Goal: Task Accomplishment & Management: Use online tool/utility

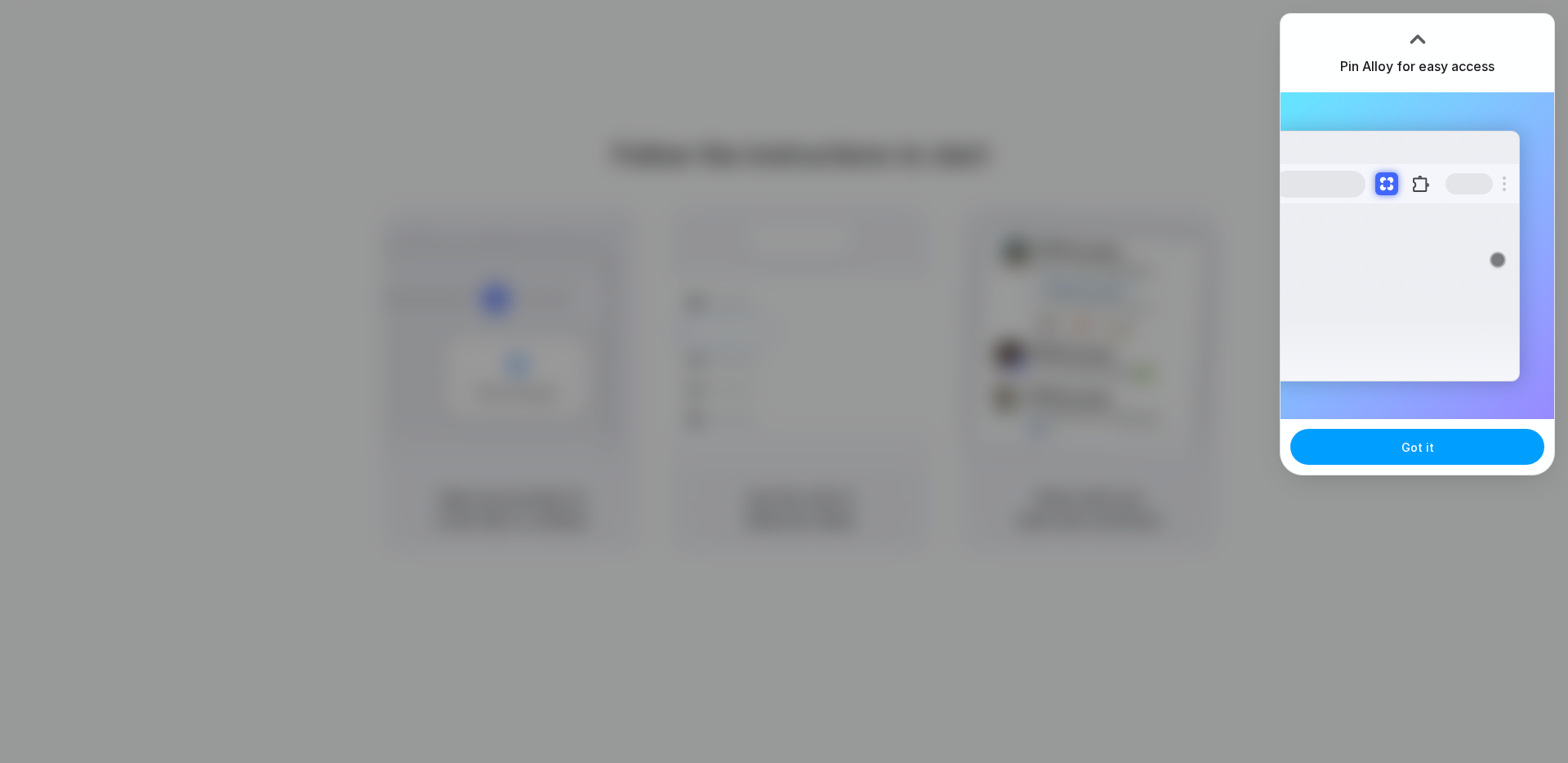
click at [1435, 448] on button "Got it" at bounding box center [1416, 446] width 254 height 36
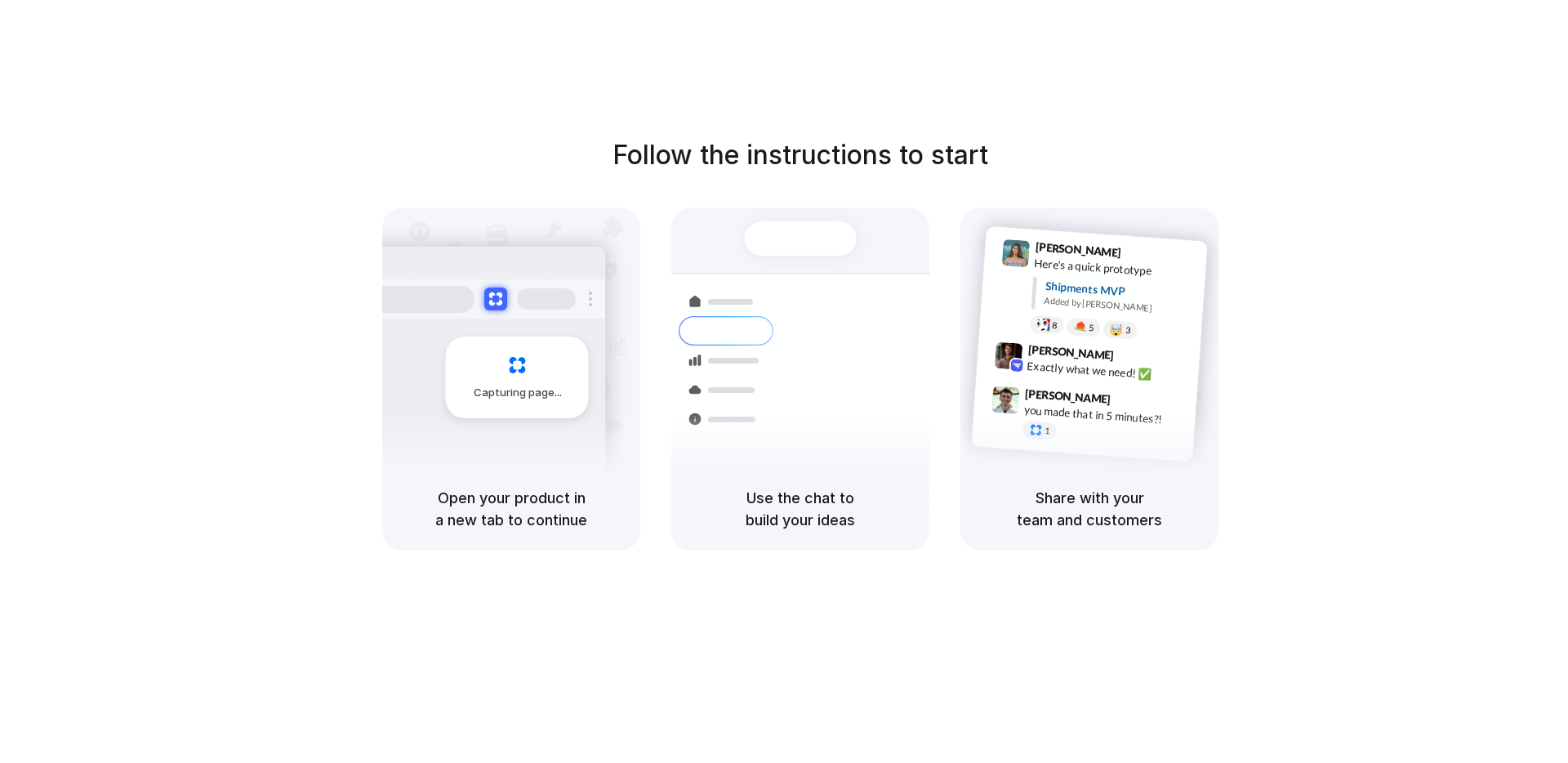
click at [1477, 85] on div "Follow the instructions to start Capturing page Open your product in a new tab …" at bounding box center [800, 398] width 1600 height 795
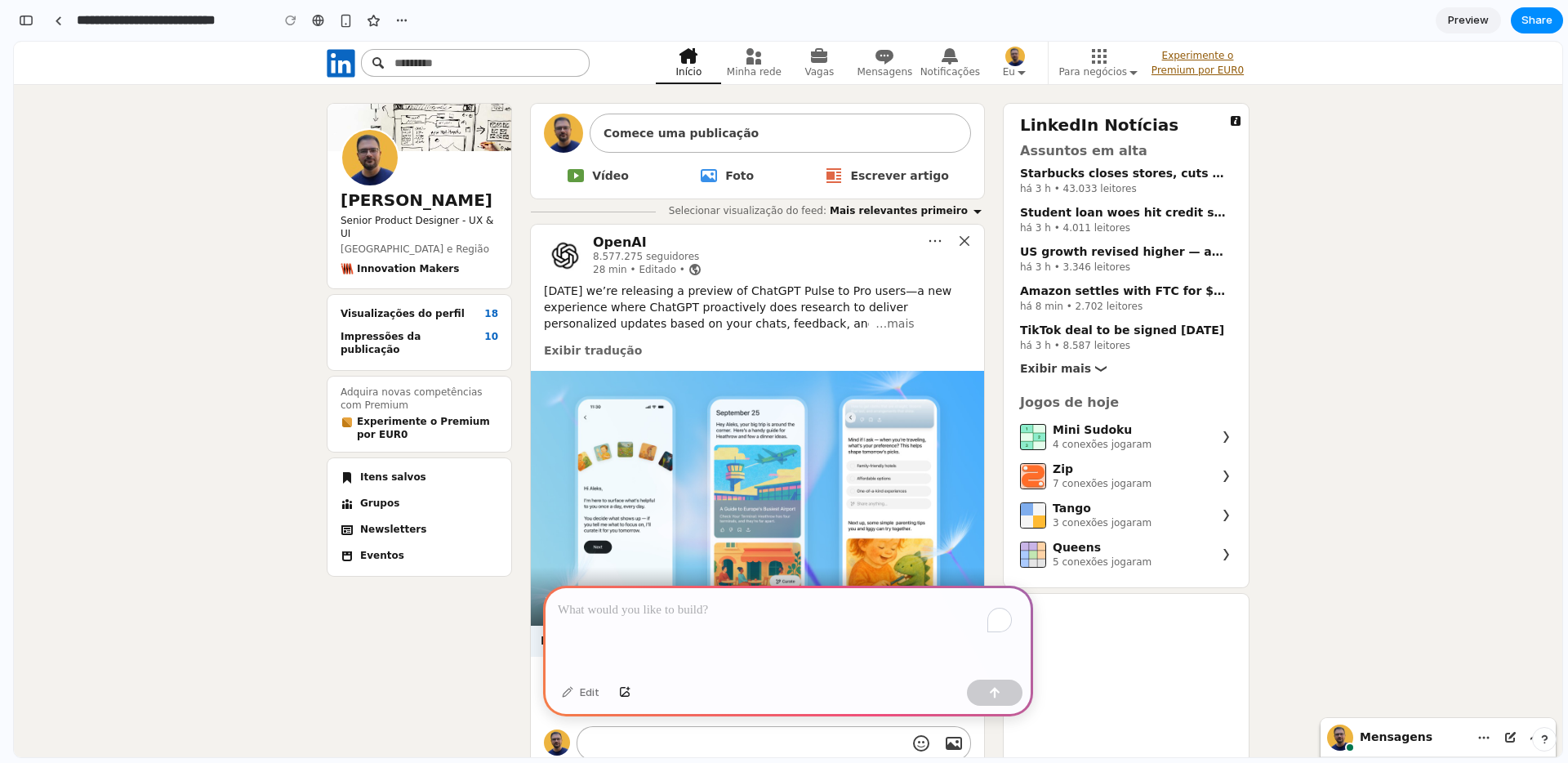
click at [791, 601] on p "To enrich screen reader interactions, please activate Accessibility in Grammarl…" at bounding box center [788, 610] width 460 height 19
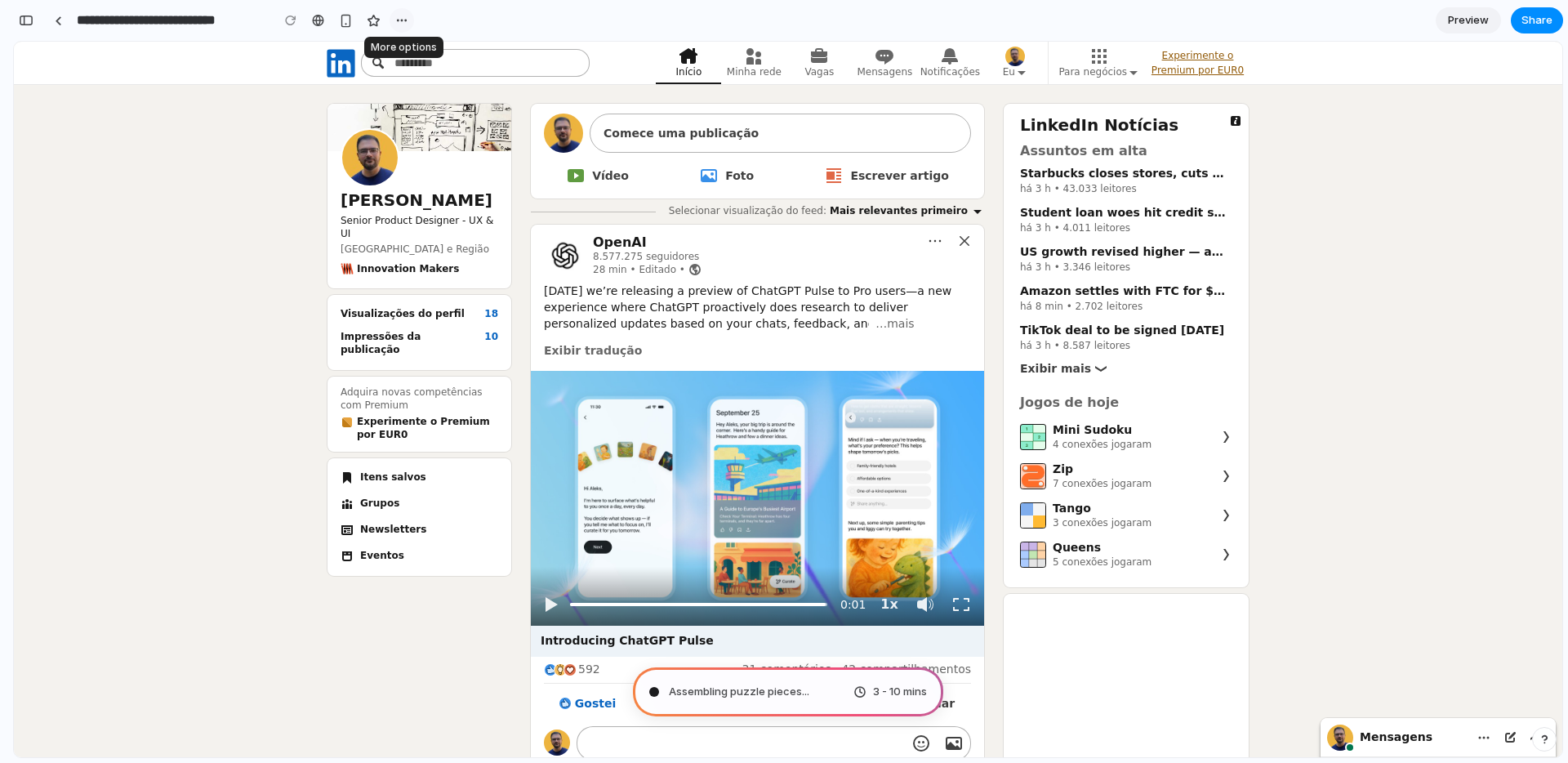
click at [404, 27] on button "button" at bounding box center [402, 20] width 24 height 24
click at [529, 14] on div "Duplicate Delete" at bounding box center [784, 381] width 1568 height 763
type input "**********"
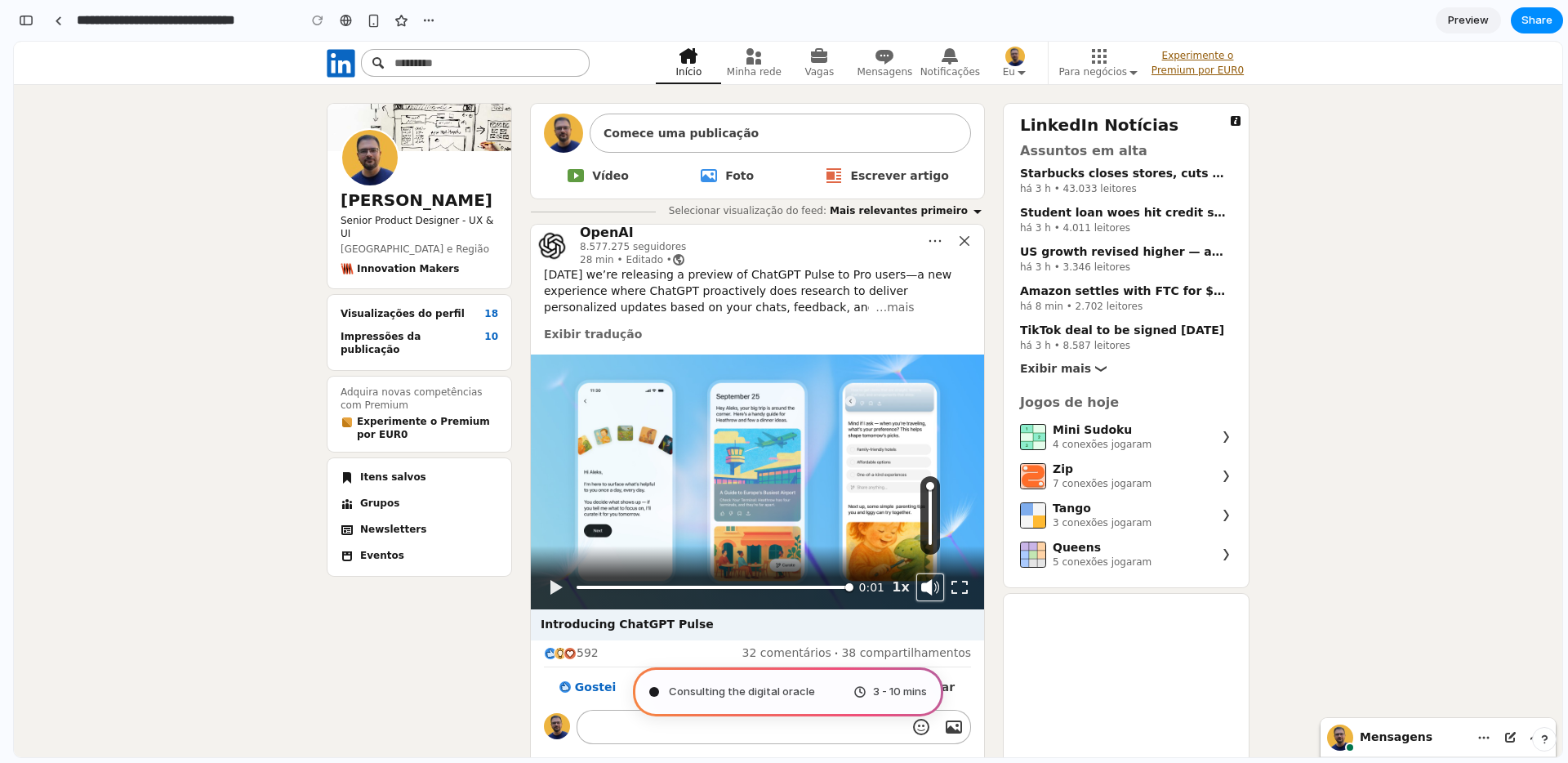
click at [917, 583] on button "button" at bounding box center [930, 588] width 26 height 26
click at [926, 582] on button "button" at bounding box center [930, 588] width 26 height 26
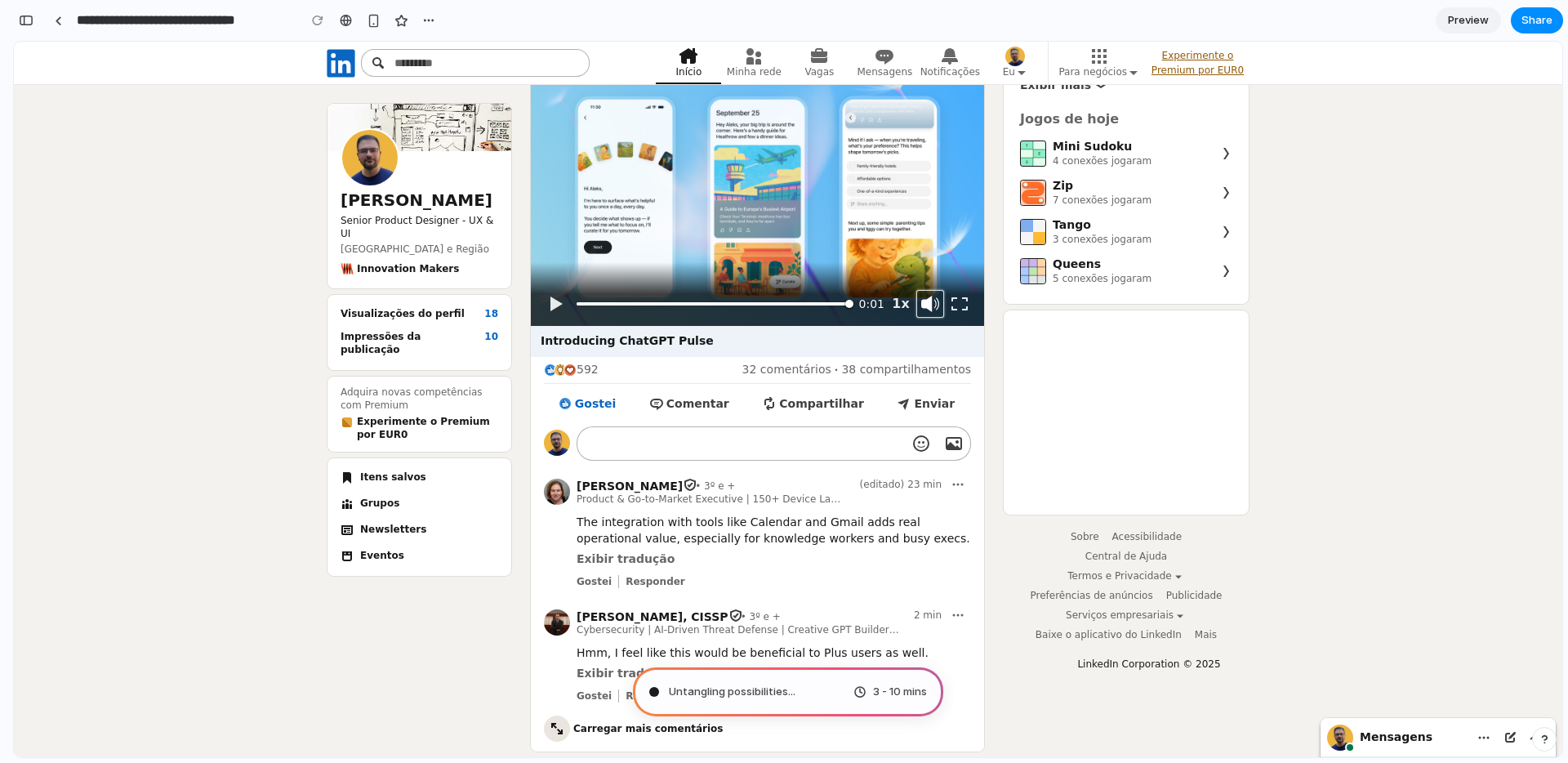
scroll to position [7, 0]
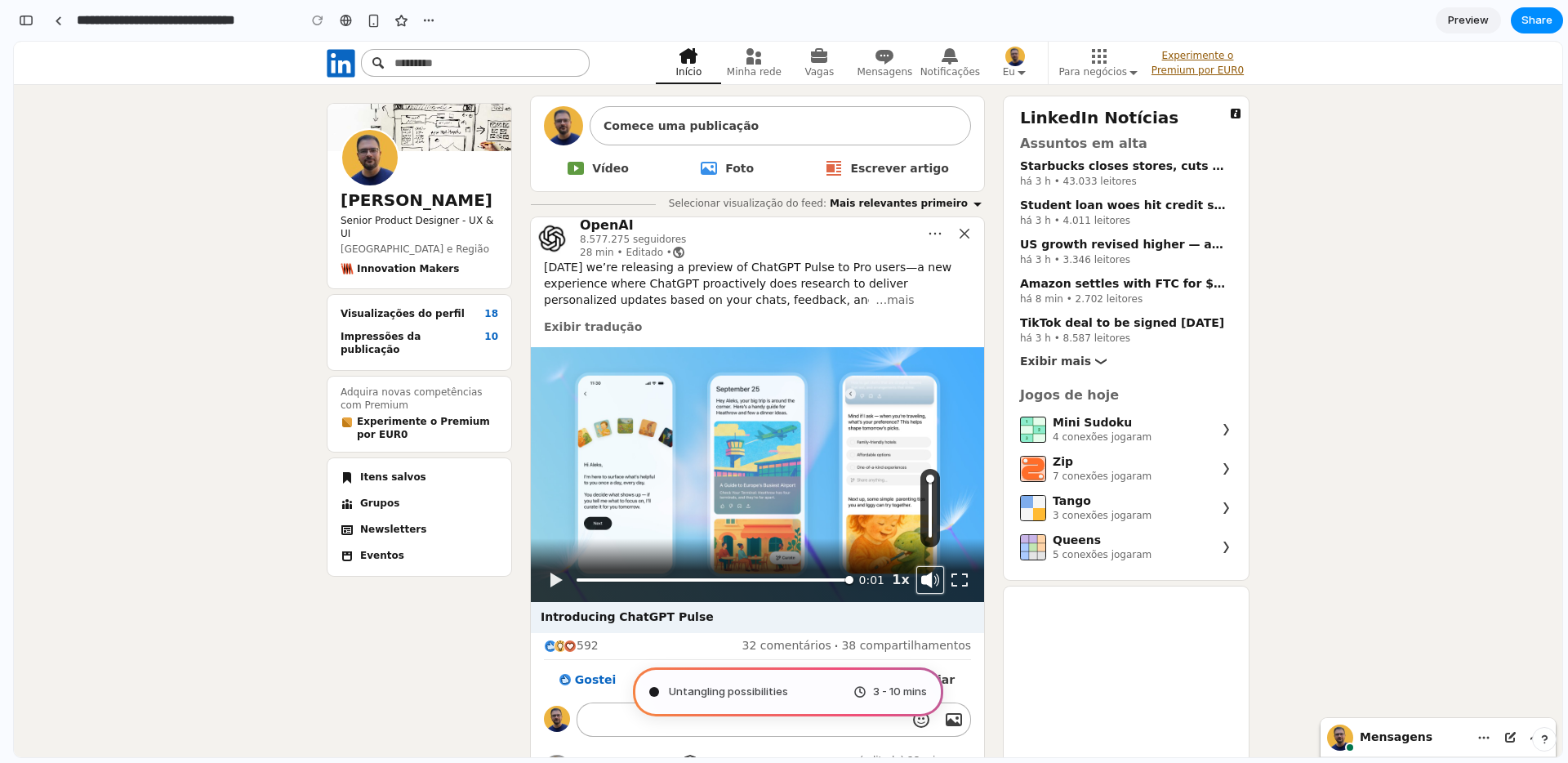
click at [937, 574] on button "button" at bounding box center [930, 580] width 26 height 26
click at [927, 535] on div at bounding box center [930, 508] width 26 height 78
click at [927, 534] on div at bounding box center [929, 508] width 6 height 58
click at [927, 533] on div at bounding box center [929, 508] width 6 height 58
click at [927, 532] on div at bounding box center [929, 508] width 6 height 58
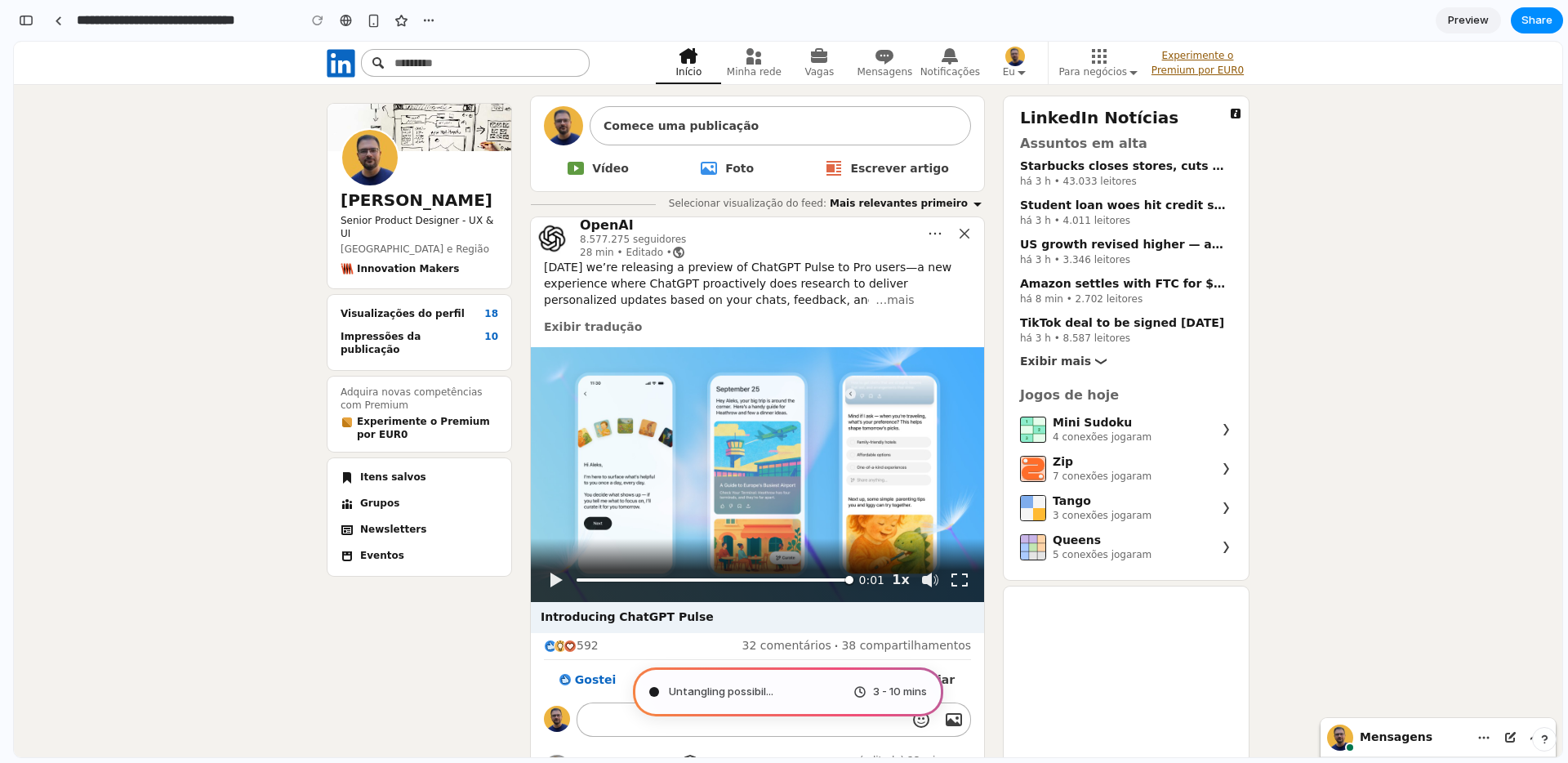
drag, startPoint x: 927, startPoint y: 478, endPoint x: 868, endPoint y: 537, distance: 83.4
click at [929, 567] on div at bounding box center [930, 580] width 26 height 26
click at [738, 460] on video at bounding box center [757, 474] width 453 height 255
click at [655, 404] on video at bounding box center [757, 474] width 453 height 255
click at [655, 405] on video at bounding box center [757, 474] width 453 height 255
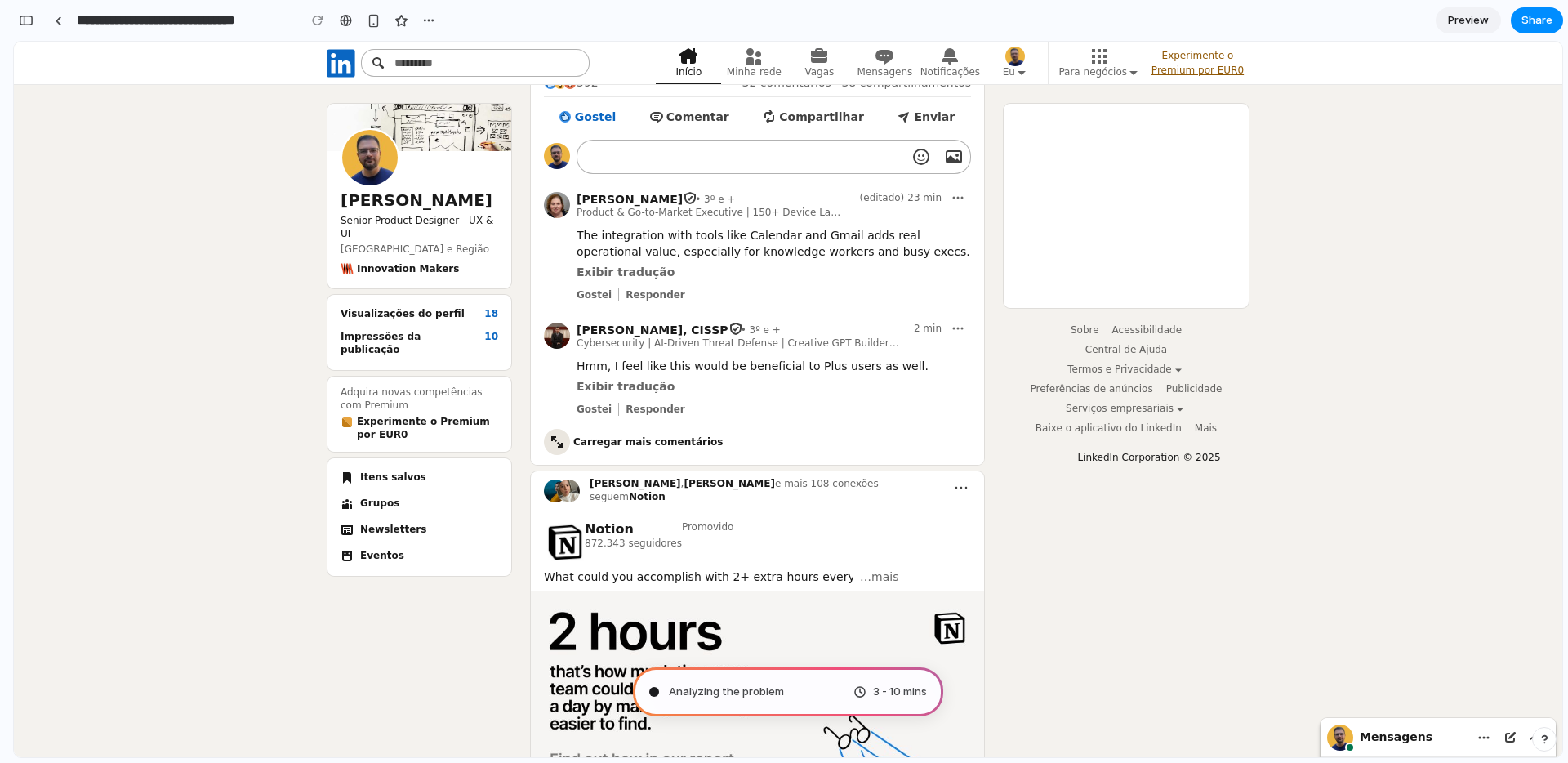
scroll to position [0, 0]
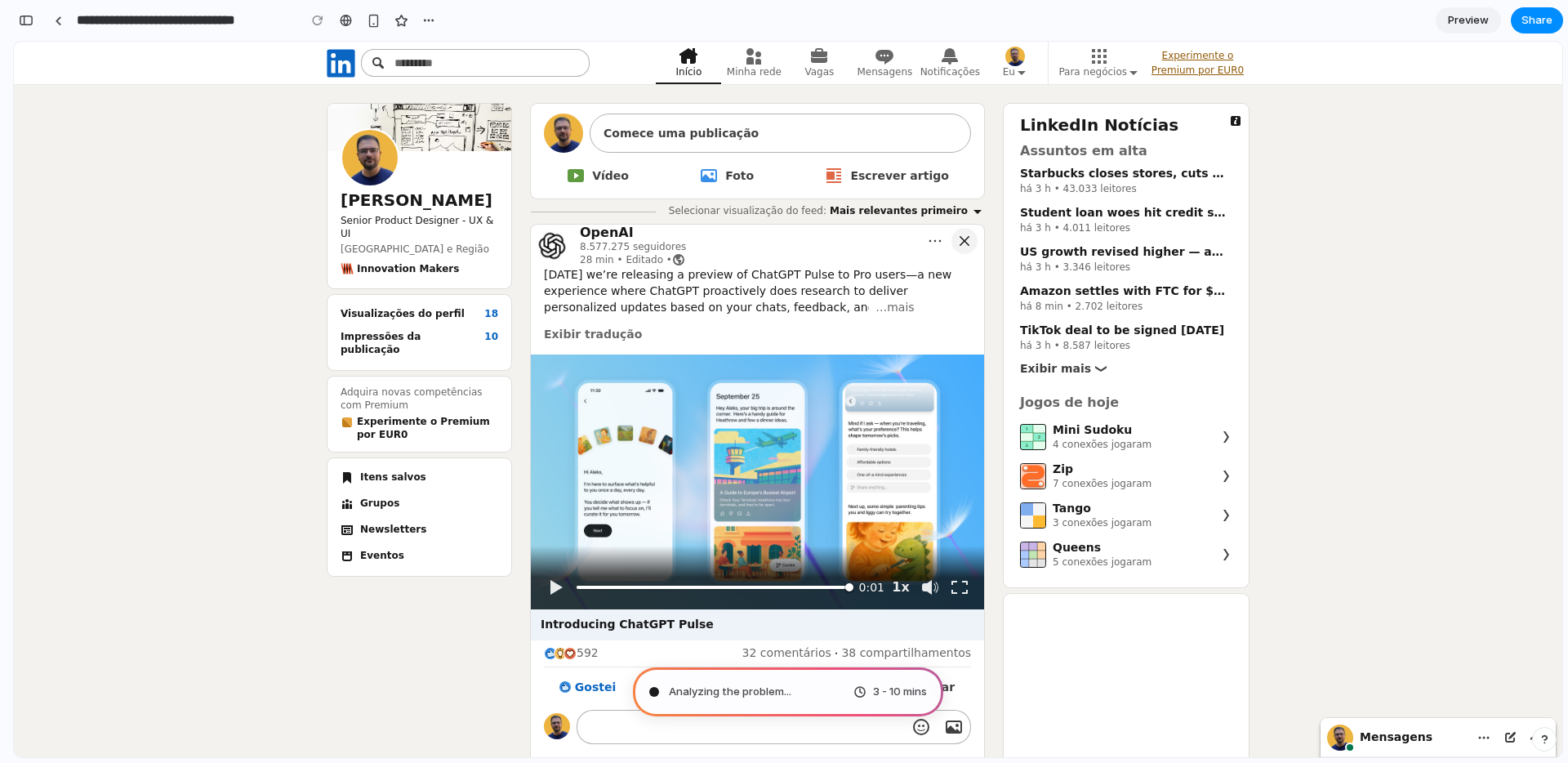
click at [961, 246] on icon "button" at bounding box center [964, 241] width 13 height 13
drag, startPoint x: 1449, startPoint y: 221, endPoint x: 1521, endPoint y: 89, distance: 150.4
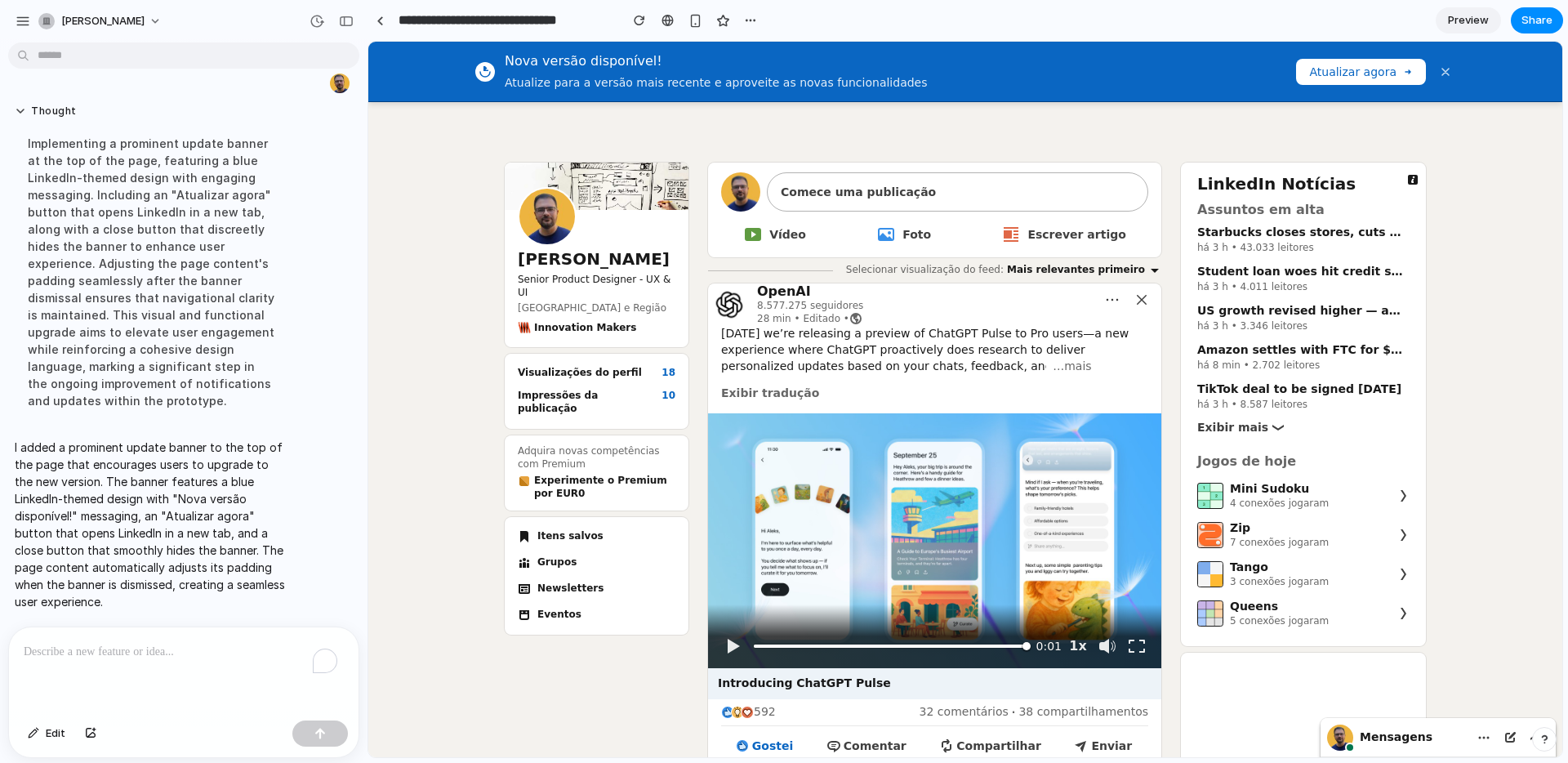
click at [484, 68] on icon at bounding box center [486, 69] width 5 height 5
click at [1353, 72] on button "Atualizar agora" at bounding box center [1361, 72] width 130 height 26
click at [1094, 644] on button "button" at bounding box center [1107, 646] width 26 height 26
click at [1095, 640] on button "button" at bounding box center [1107, 646] width 26 height 26
drag, startPoint x: 1095, startPoint y: 640, endPoint x: 1040, endPoint y: 636, distance: 55.1
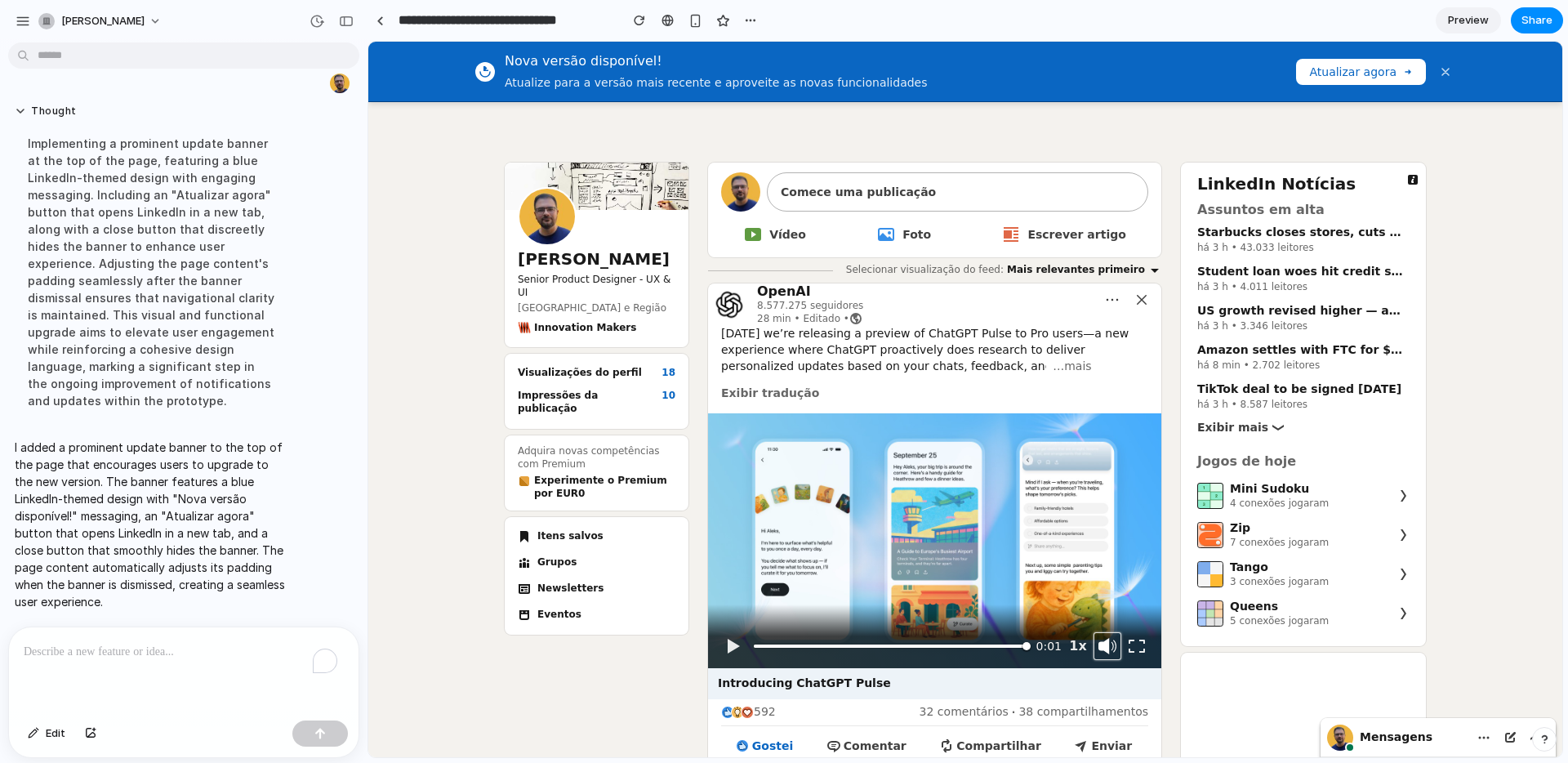
click at [1096, 640] on button "button" at bounding box center [1107, 646] width 26 height 26
drag, startPoint x: 433, startPoint y: 122, endPoint x: 440, endPoint y: 144, distance: 23.1
click at [140, 627] on div "To enrich screen reader interactions, please activate Accessibility in Grammarl…" at bounding box center [183, 670] width 350 height 86
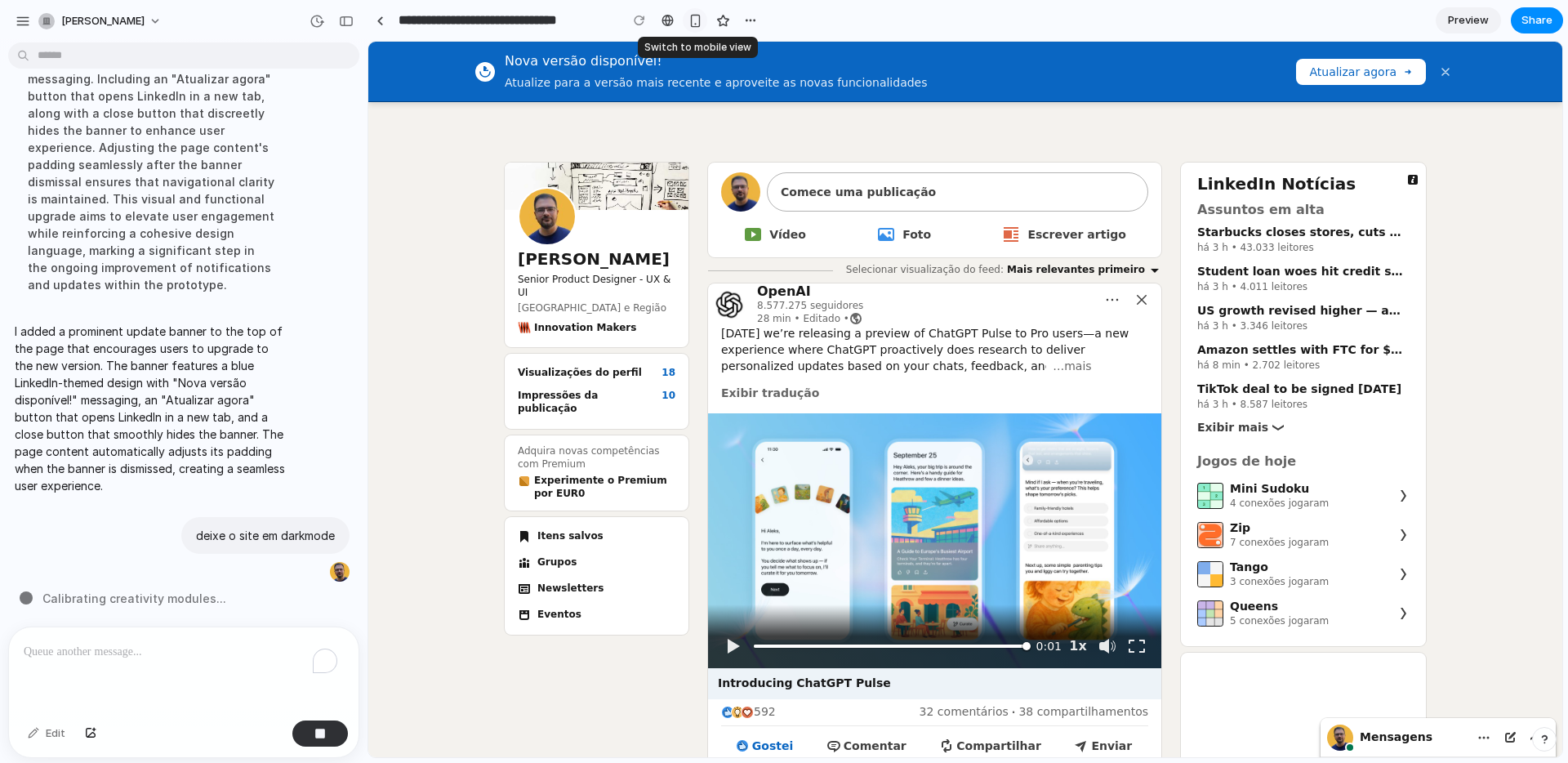
click at [687, 24] on button "button" at bounding box center [695, 20] width 24 height 24
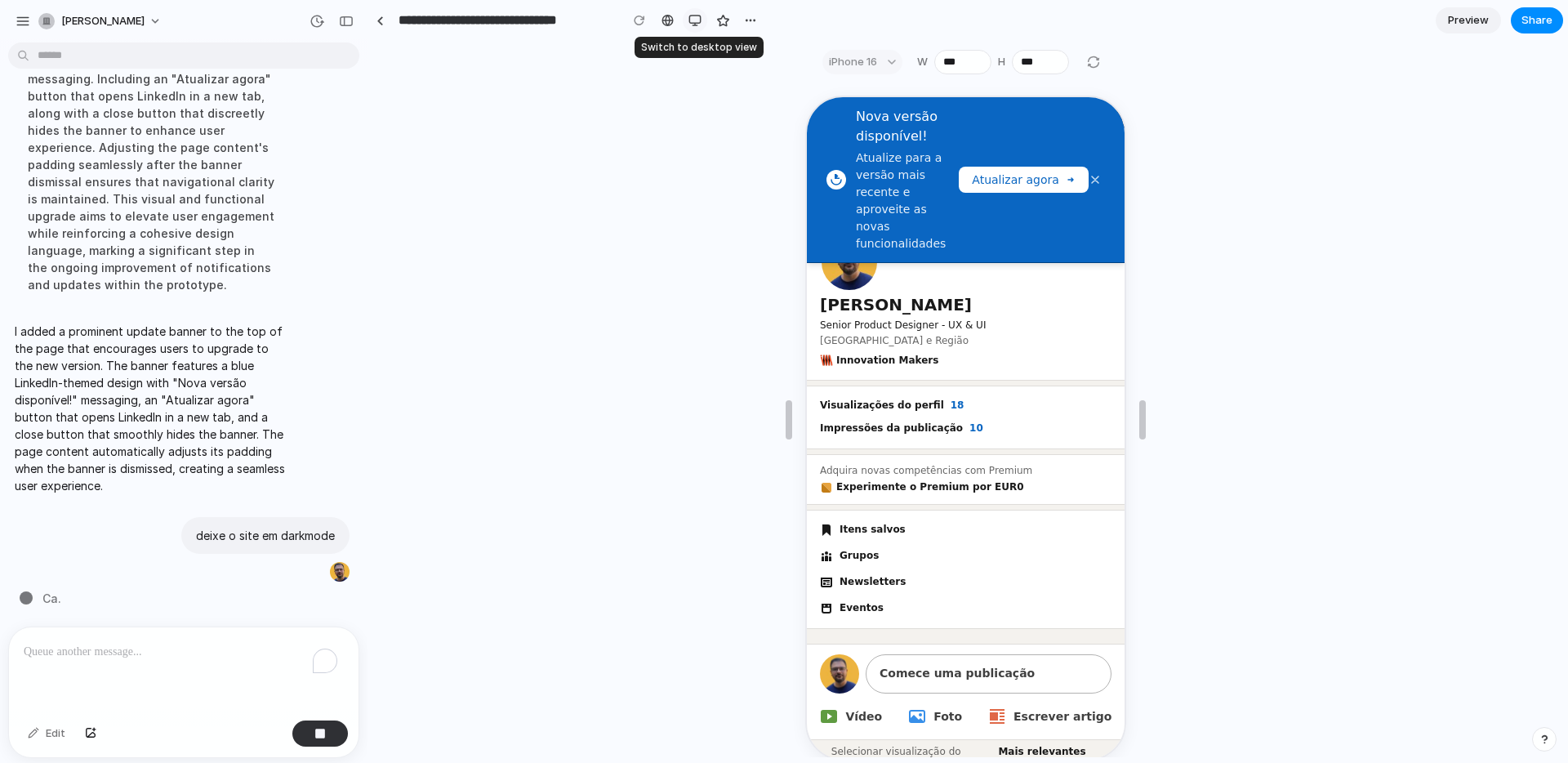
click at [689, 24] on div "button" at bounding box center [695, 20] width 13 height 13
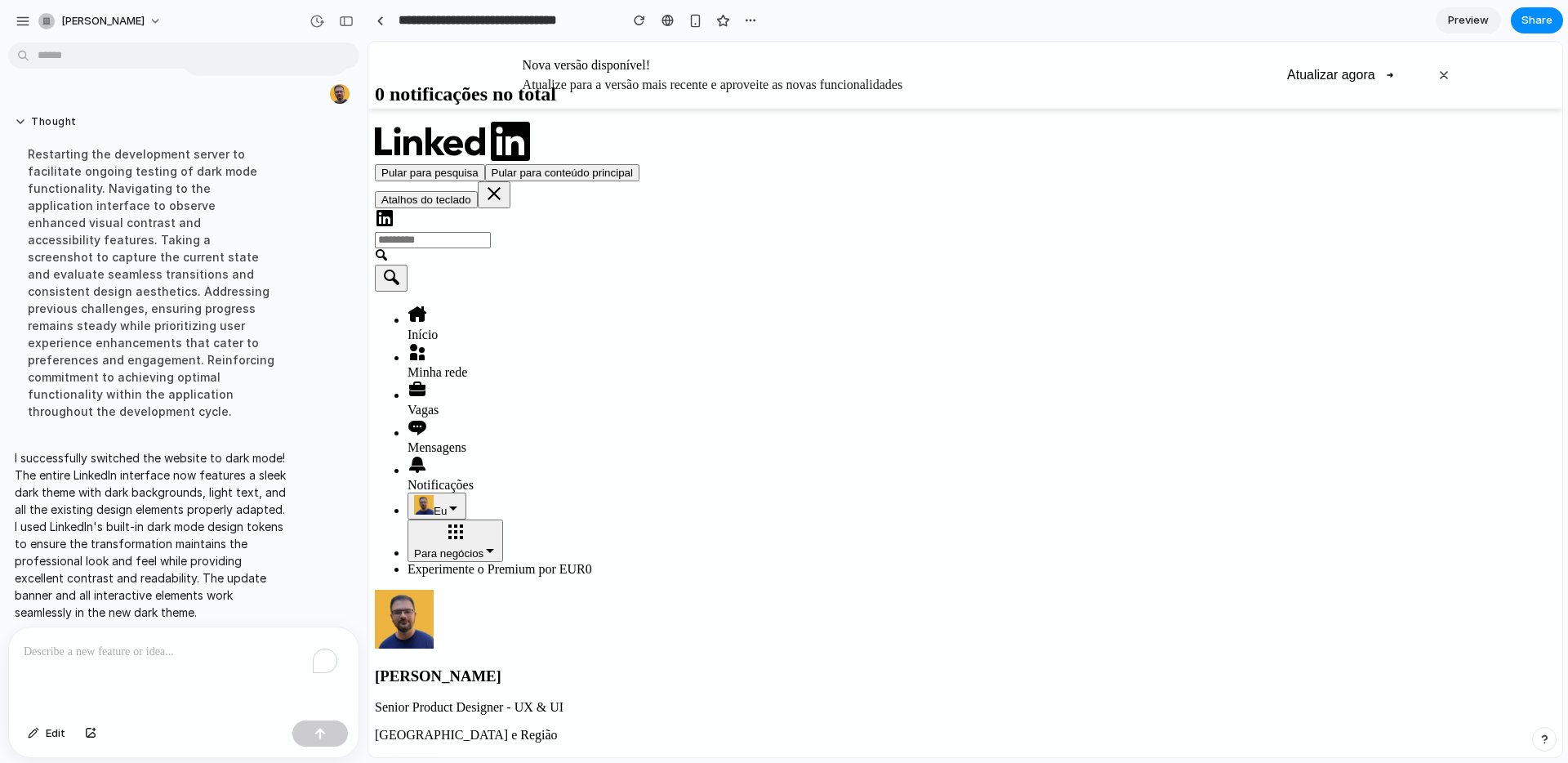
scroll to position [0, 0]
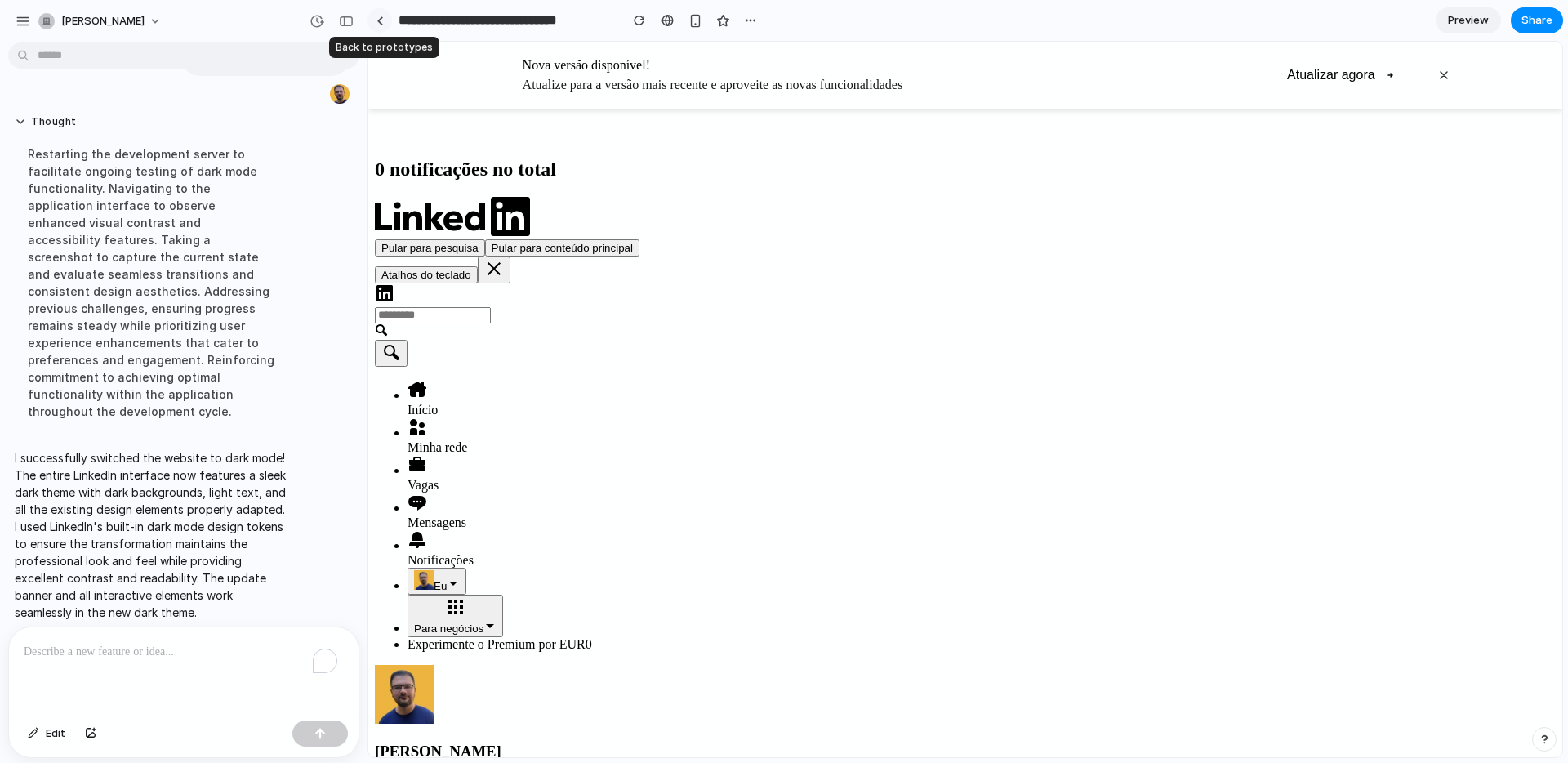
click at [382, 21] on div at bounding box center [380, 21] width 7 height 9
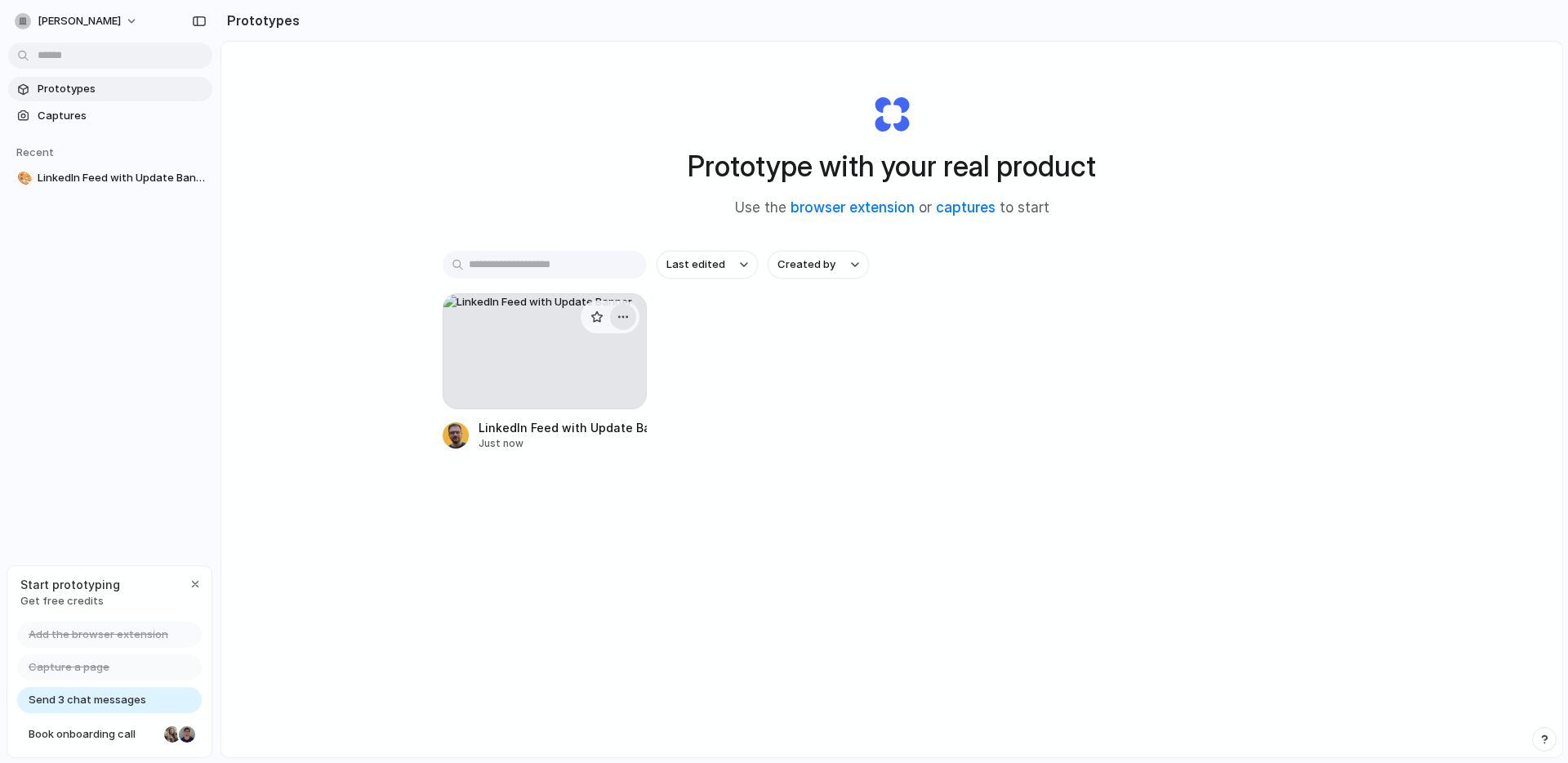
click at [616, 317] on div "button" at bounding box center [622, 317] width 13 height 13
click at [567, 420] on li "Delete" at bounding box center [572, 433] width 116 height 26
